Goal: Information Seeking & Learning: Learn about a topic

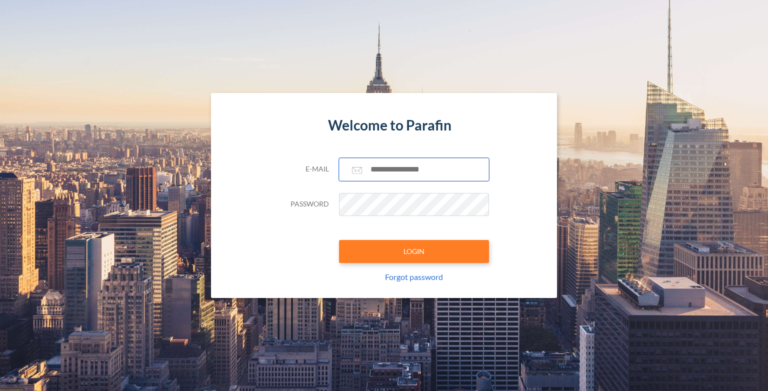
click at [392, 169] on input "text" at bounding box center [414, 169] width 150 height 23
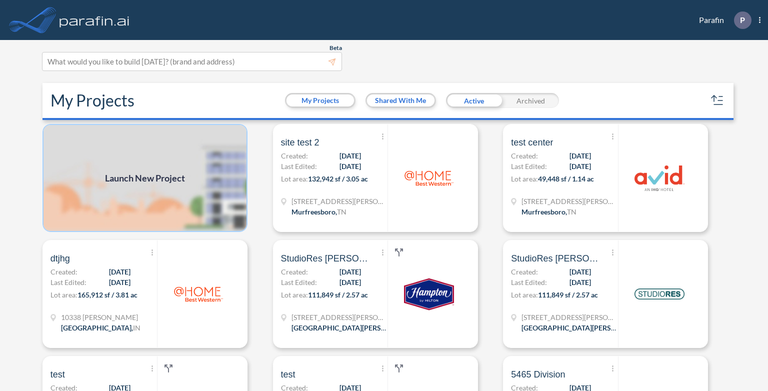
click at [150, 186] on img at bounding box center [144, 178] width 205 height 108
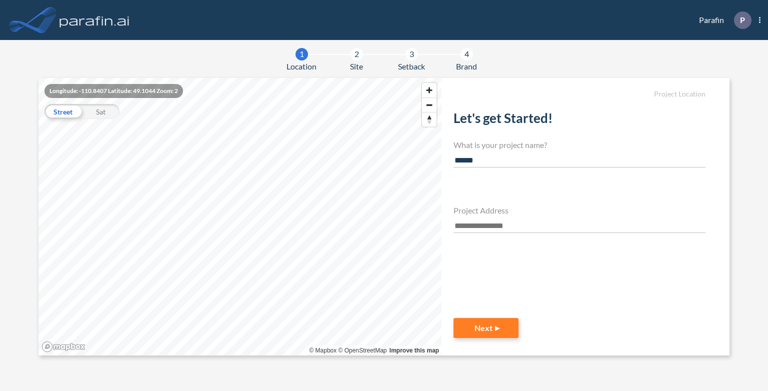
type input "******"
click at [490, 228] on input "text" at bounding box center [579, 225] width 252 height 13
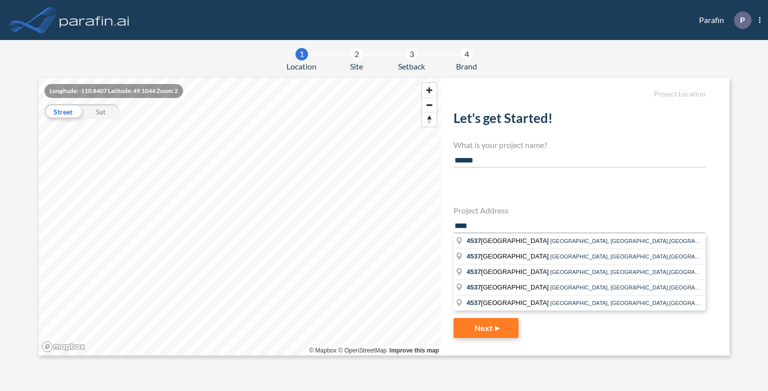
click at [560, 189] on div "Let's get Started! What is your project name? ****** Project Address **** [STRE…" at bounding box center [579, 197] width 252 height 191
click at [518, 226] on input "****" at bounding box center [579, 225] width 252 height 13
type input "*"
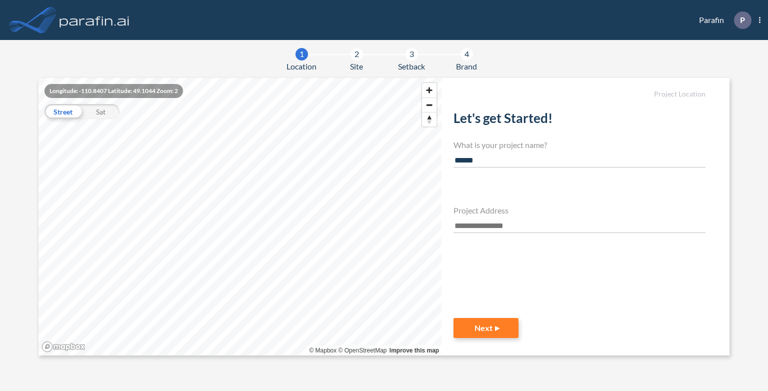
click at [94, 21] on img at bounding box center [94, 20] width 74 height 20
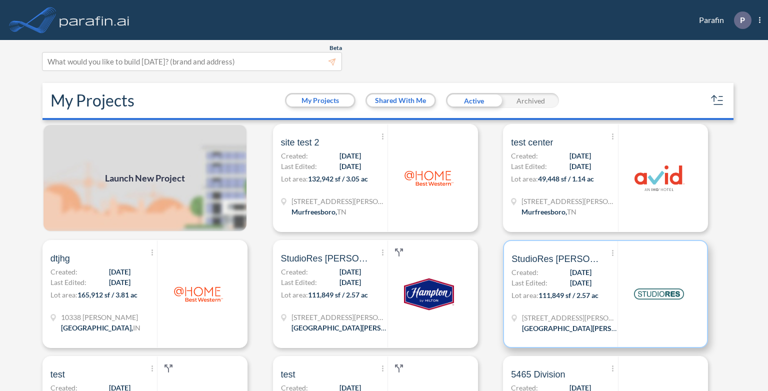
click at [570, 285] on span "[DATE]" at bounding box center [580, 282] width 21 height 10
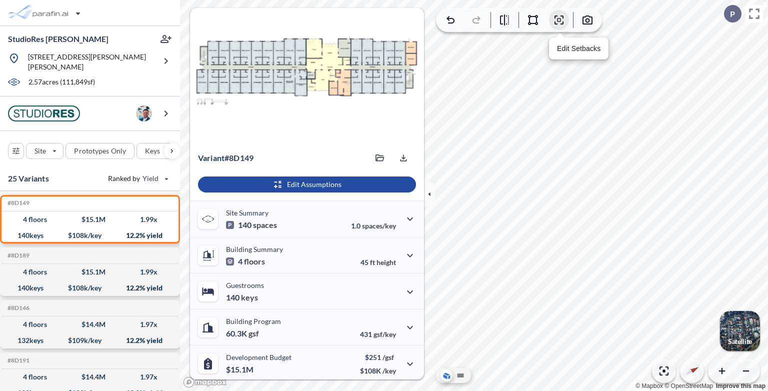
click at [567, 19] on button "button" at bounding box center [559, 20] width 20 height 20
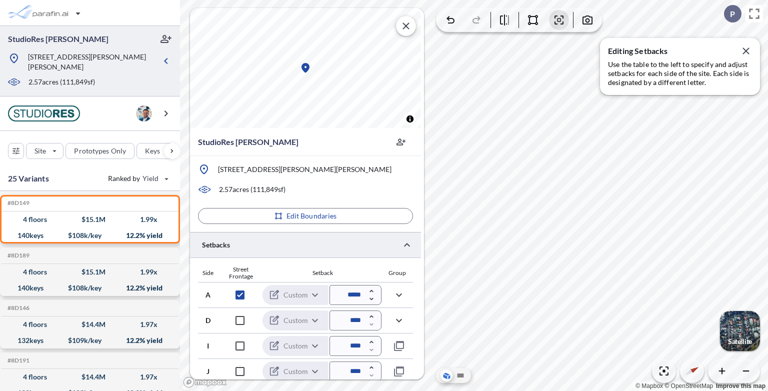
scroll to position [4, 0]
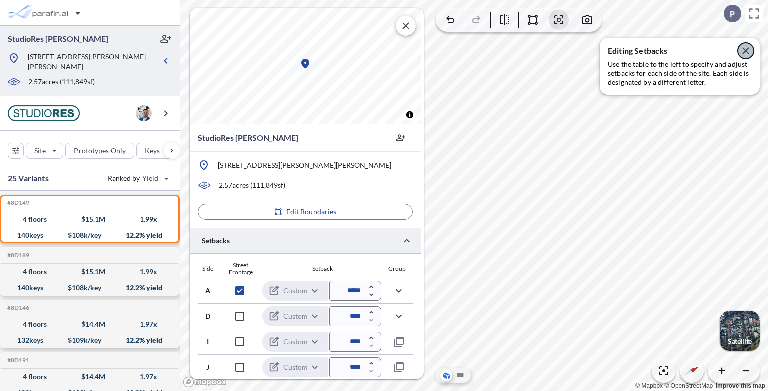
click at [746, 52] on icon "button" at bounding box center [746, 51] width 12 height 12
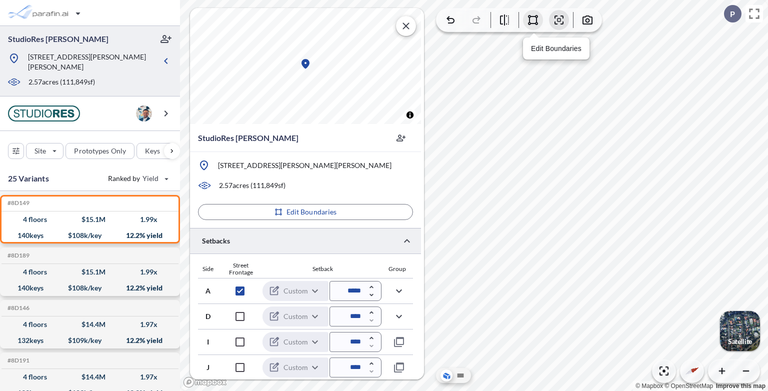
click at [532, 24] on icon "button" at bounding box center [533, 20] width 12 height 12
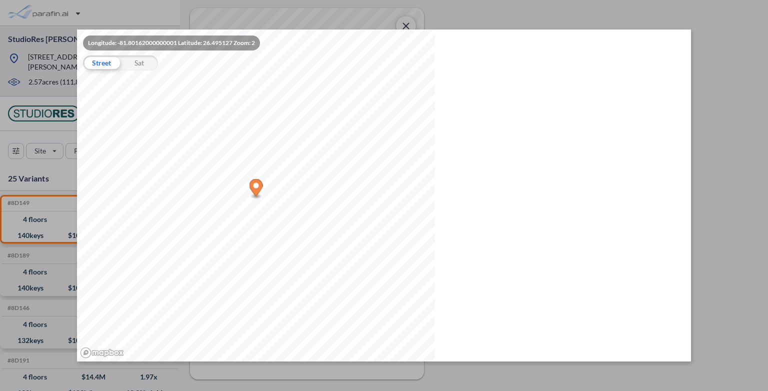
scroll to position [0, 0]
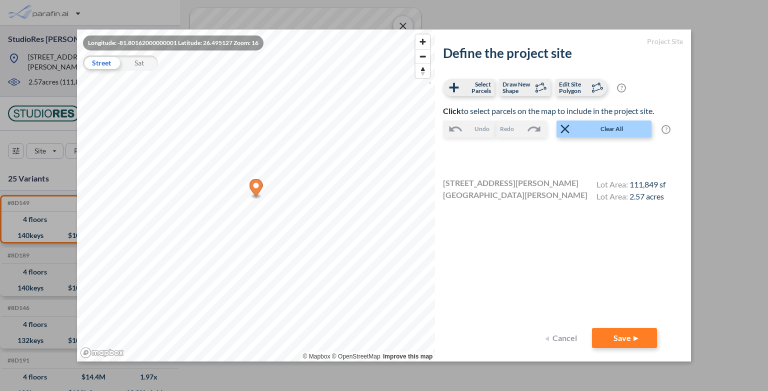
click at [564, 338] on button "Cancel" at bounding box center [562, 338] width 40 height 20
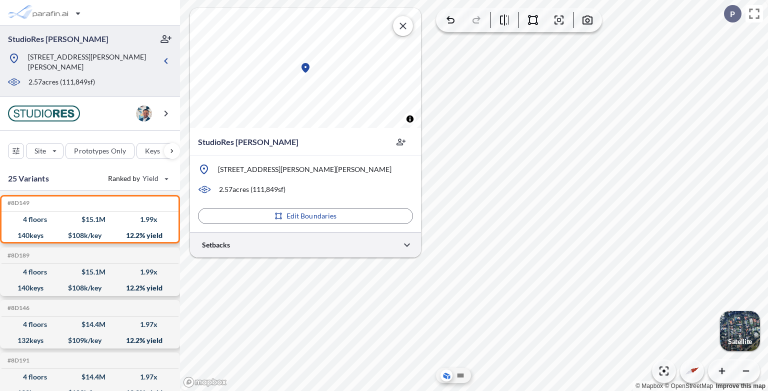
click at [319, 250] on div at bounding box center [305, 244] width 231 height 25
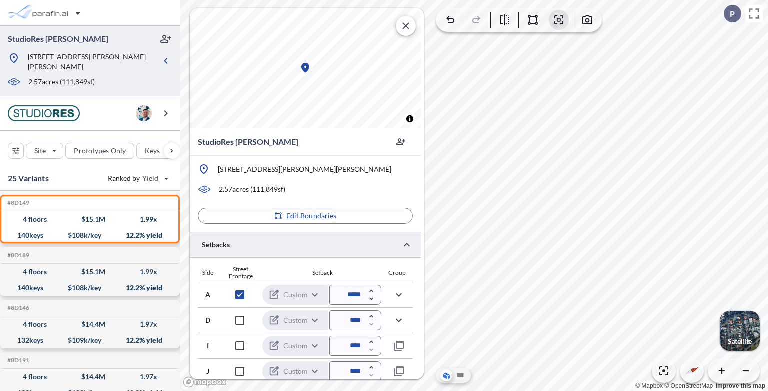
scroll to position [4, 0]
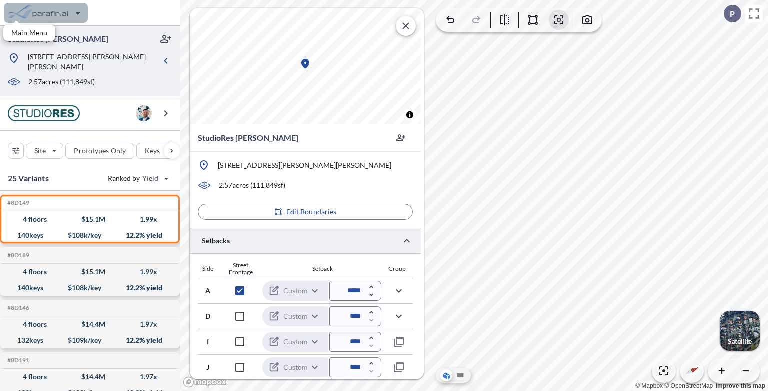
click at [71, 8] on div "button" at bounding box center [46, 13] width 84 height 20
click at [132, 21] on div at bounding box center [90, 13] width 180 height 26
click at [57, 15] on div "button" at bounding box center [46, 13] width 84 height 20
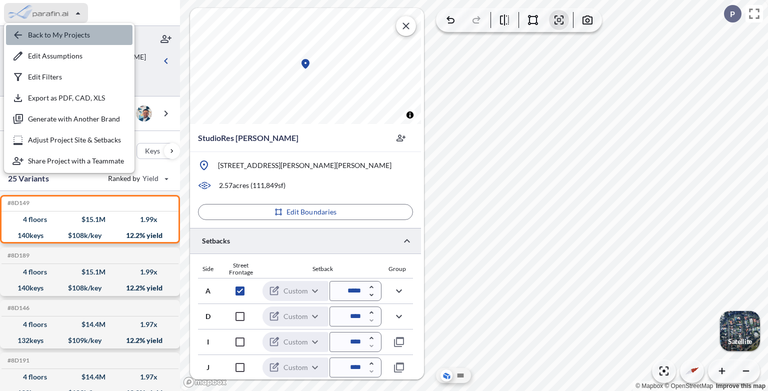
click at [57, 32] on div "button" at bounding box center [69, 35] width 126 height 20
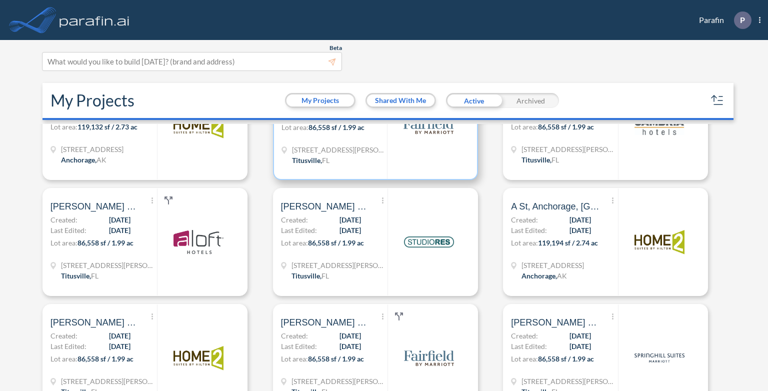
scroll to position [350, 0]
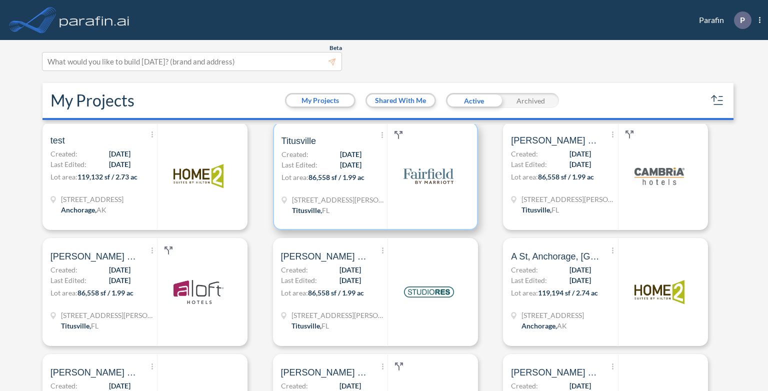
click at [340, 155] on span "[DATE]" at bounding box center [350, 154] width 21 height 10
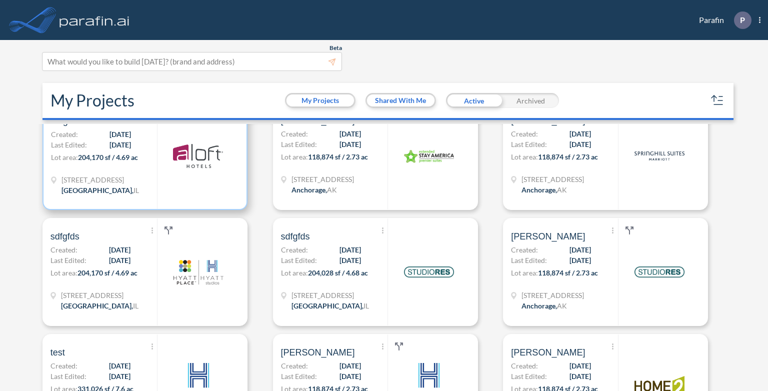
scroll to position [950, 0]
click at [110, 153] on span "204,170 sf / 4.69 ac" at bounding box center [108, 157] width 60 height 8
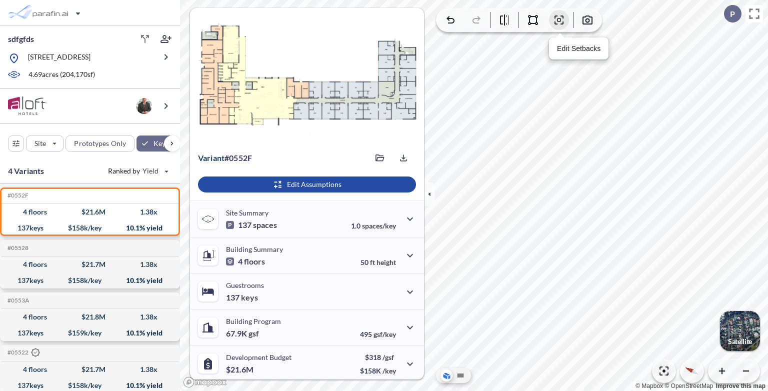
click at [562, 19] on icon "button" at bounding box center [559, 20] width 12 height 12
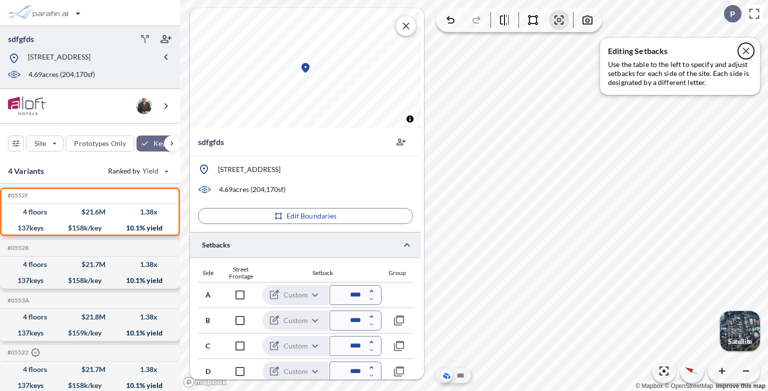
click at [746, 51] on icon "button" at bounding box center [745, 50] width 6 height 6
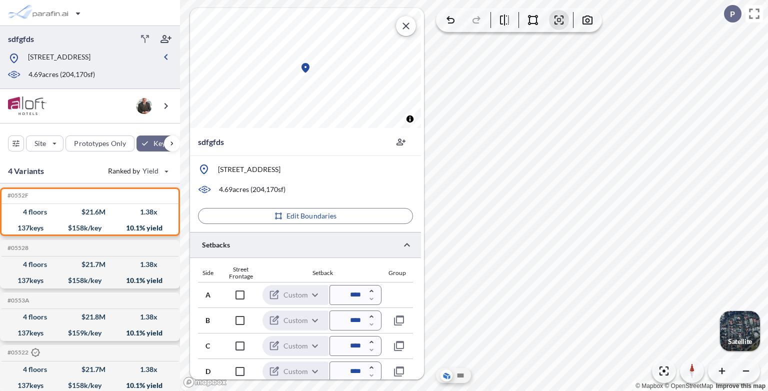
click at [744, 328] on div "button" at bounding box center [740, 331] width 40 height 40
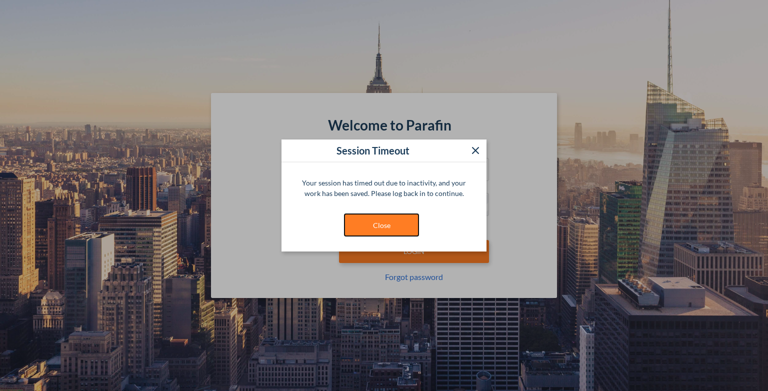
click at [378, 215] on button "Close" at bounding box center [381, 224] width 75 height 23
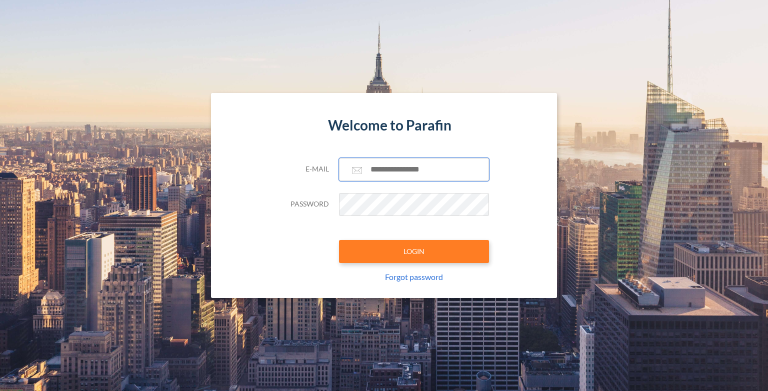
click at [406, 177] on input "text" at bounding box center [414, 169] width 150 height 23
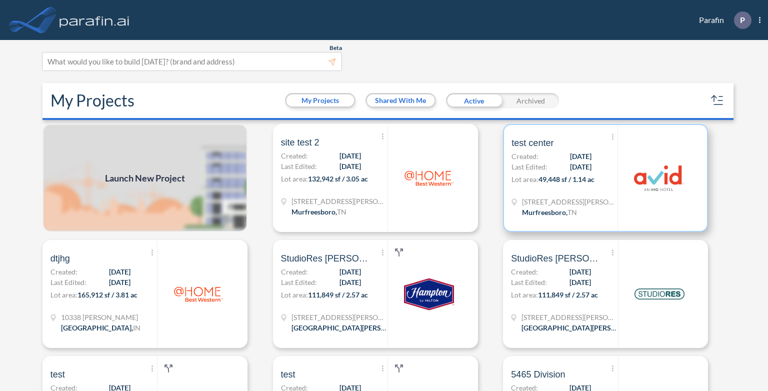
click at [534, 189] on div "Show More Created with sketchtool. Archive Reports Share a copy test center Cre…" at bounding box center [564, 178] width 106 height 106
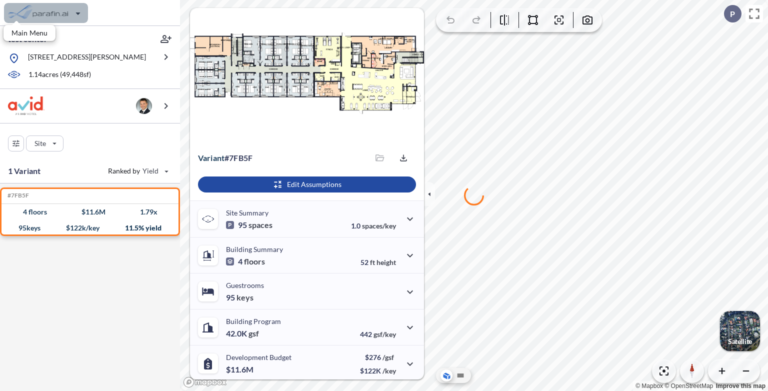
click at [60, 14] on div "button" at bounding box center [46, 13] width 84 height 20
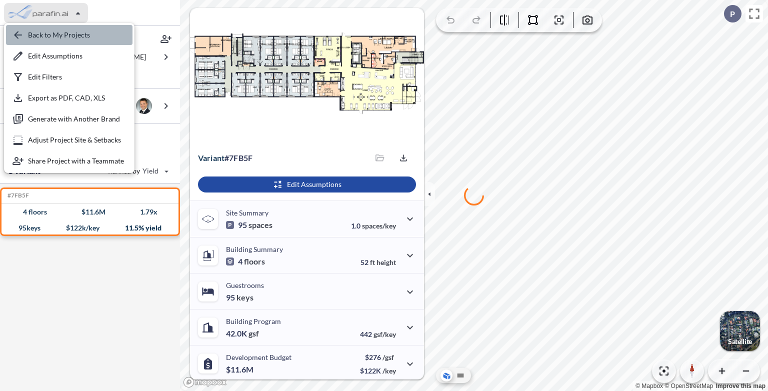
click at [61, 37] on div "button" at bounding box center [69, 35] width 126 height 20
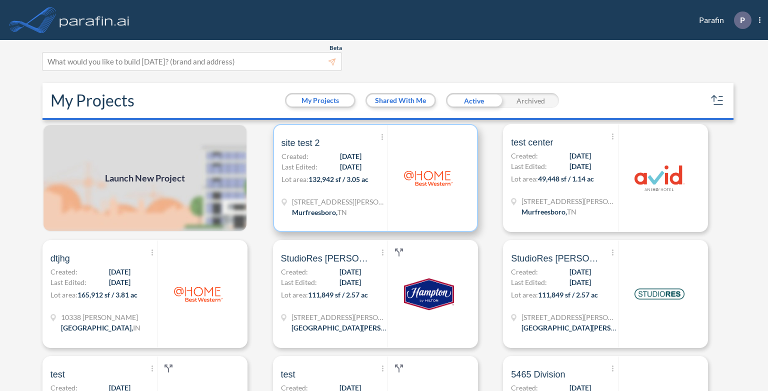
scroll to position [50, 0]
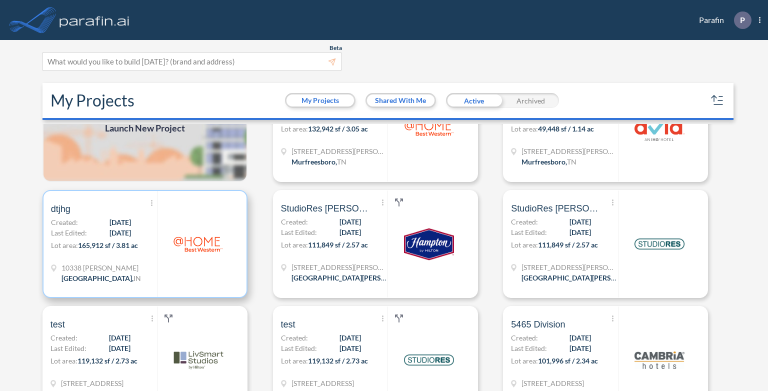
click at [124, 236] on span "[DATE]" at bounding box center [119, 232] width 21 height 10
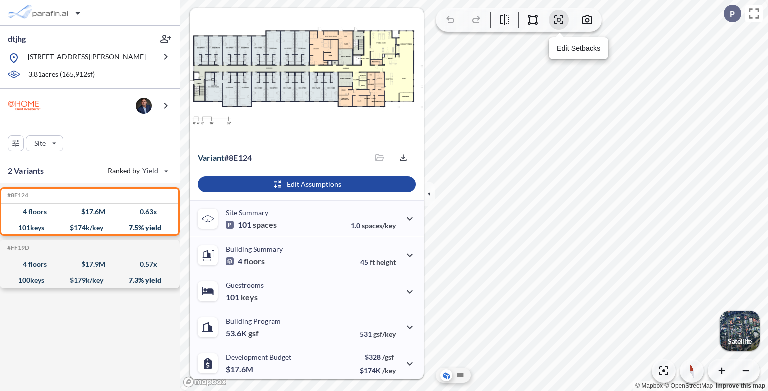
click at [557, 24] on icon "button" at bounding box center [558, 19] width 9 height 9
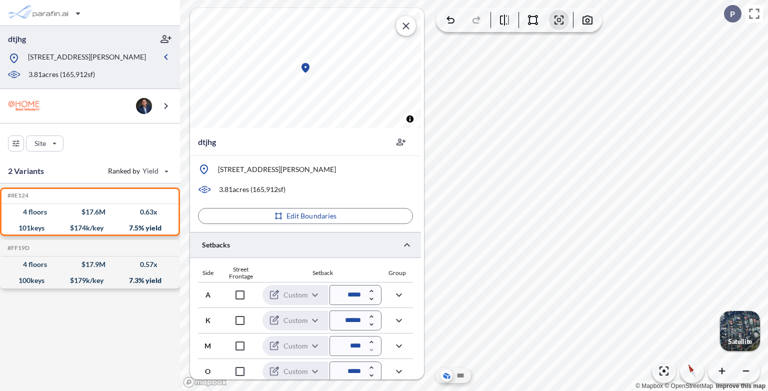
click at [747, 334] on div "button" at bounding box center [740, 331] width 40 height 40
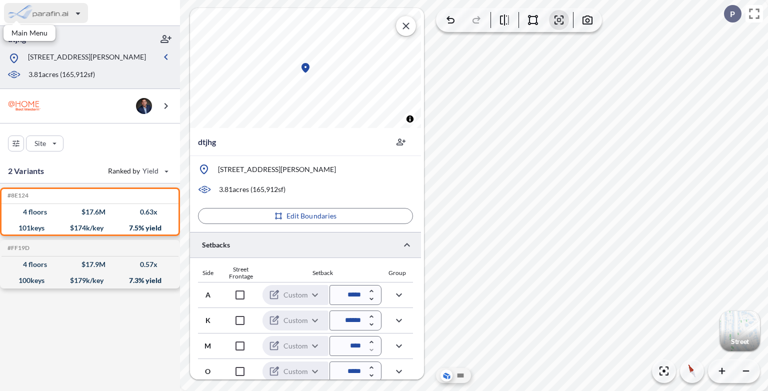
click at [48, 18] on div "button" at bounding box center [46, 13] width 84 height 20
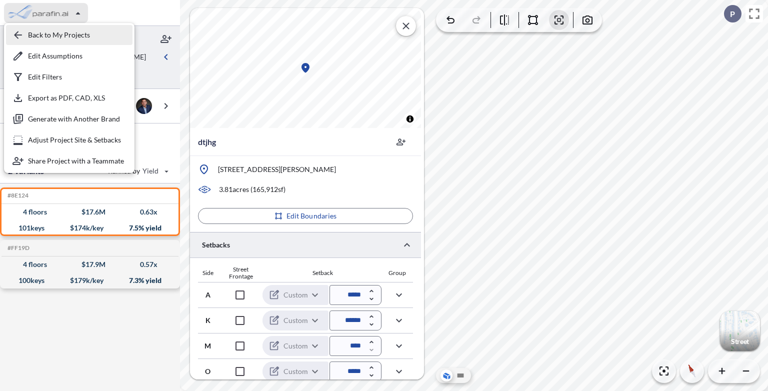
click at [50, 36] on div "button" at bounding box center [69, 35] width 126 height 20
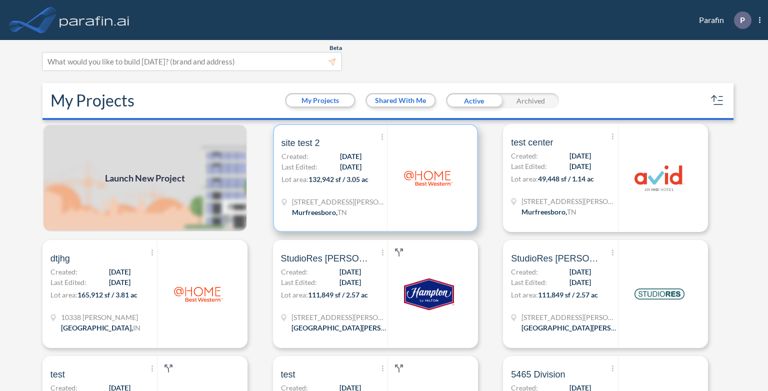
click at [353, 175] on span "132,942 sf / 3.05 ac" at bounding box center [338, 179] width 60 height 8
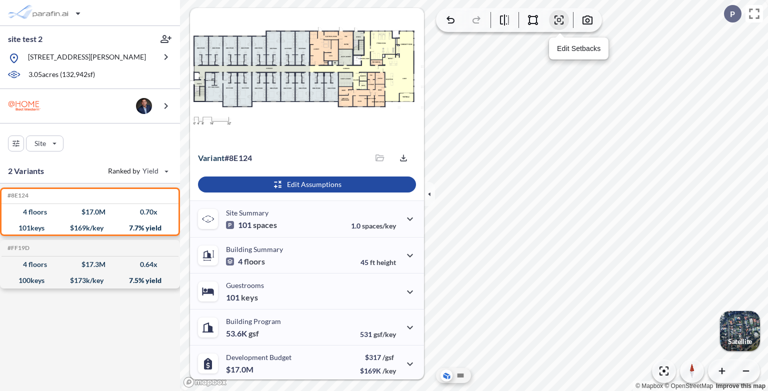
click at [557, 17] on icon "button" at bounding box center [559, 20] width 12 height 12
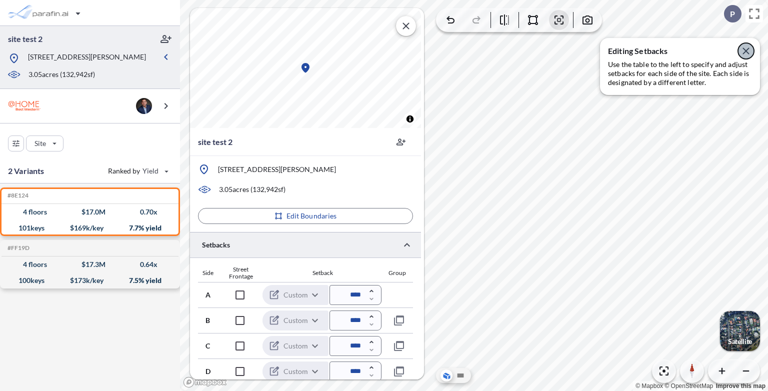
click at [747, 52] on icon "button" at bounding box center [745, 50] width 6 height 6
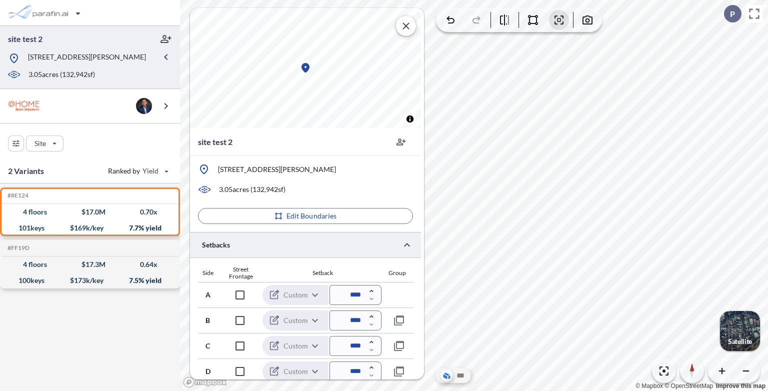
click at [742, 330] on div "button" at bounding box center [740, 331] width 40 height 40
click at [745, 328] on div "button" at bounding box center [740, 331] width 40 height 40
